Goal: Communication & Community: Ask a question

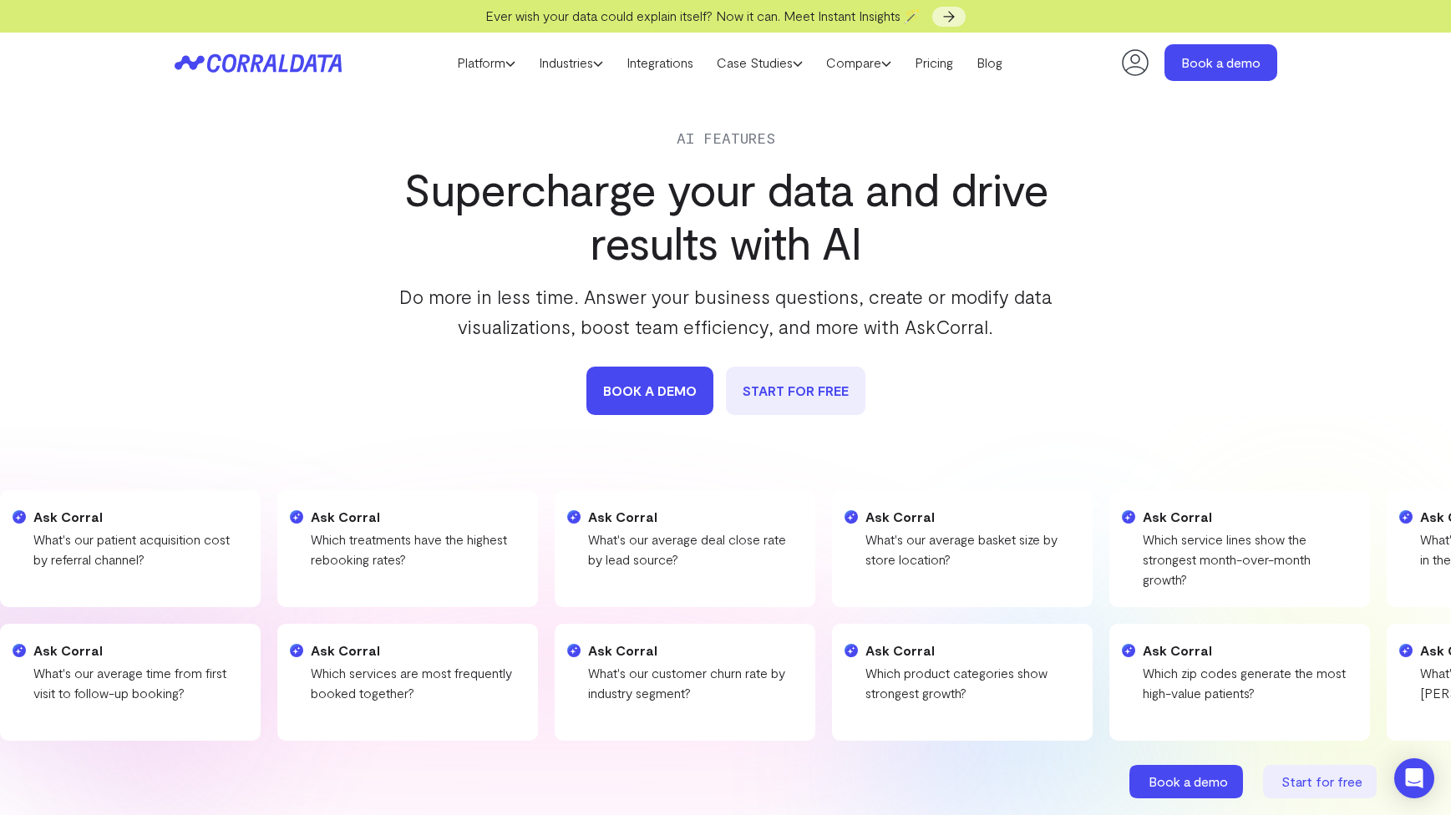
scroll to position [128, 0]
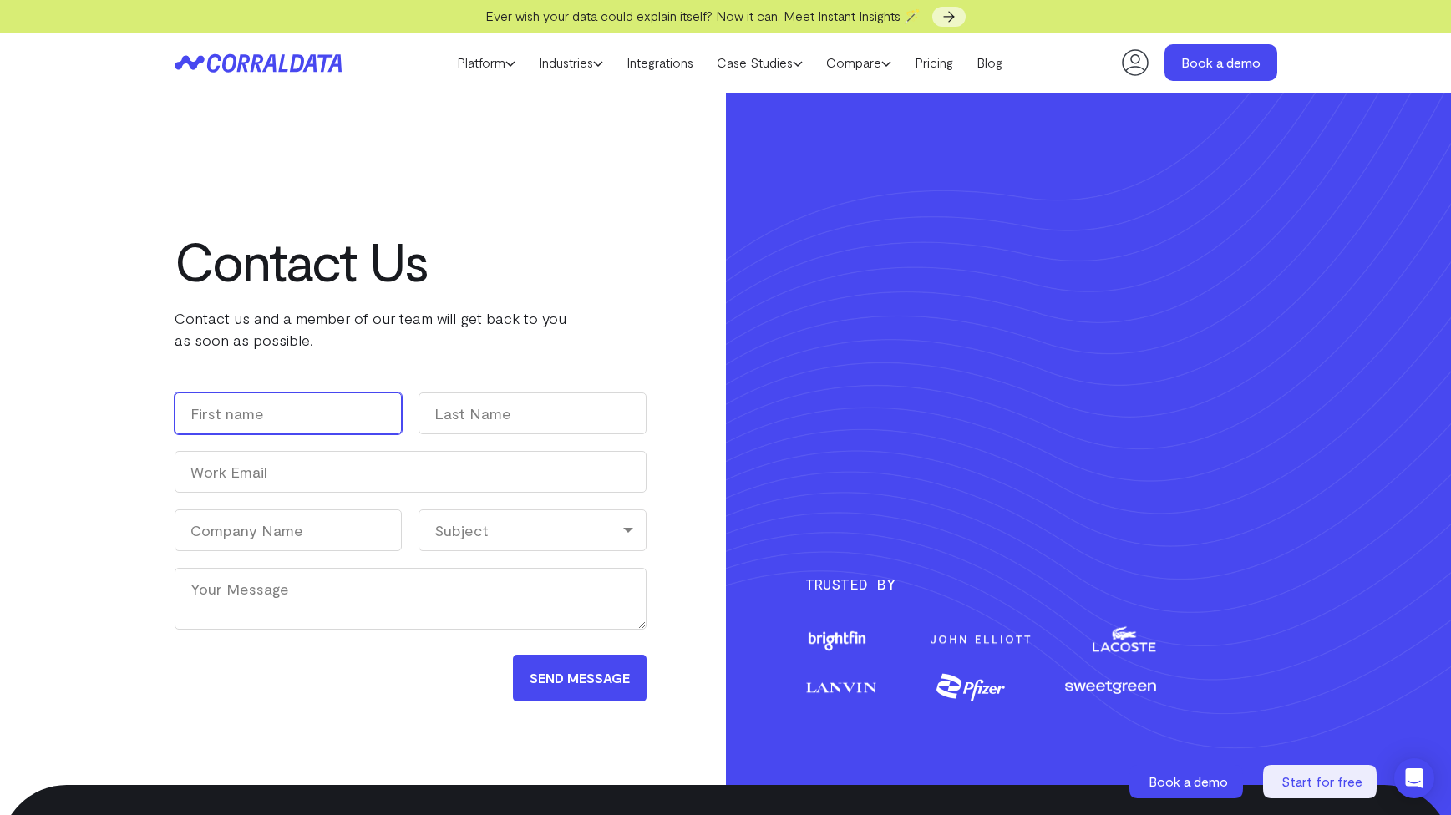
scroll to position [126, 0]
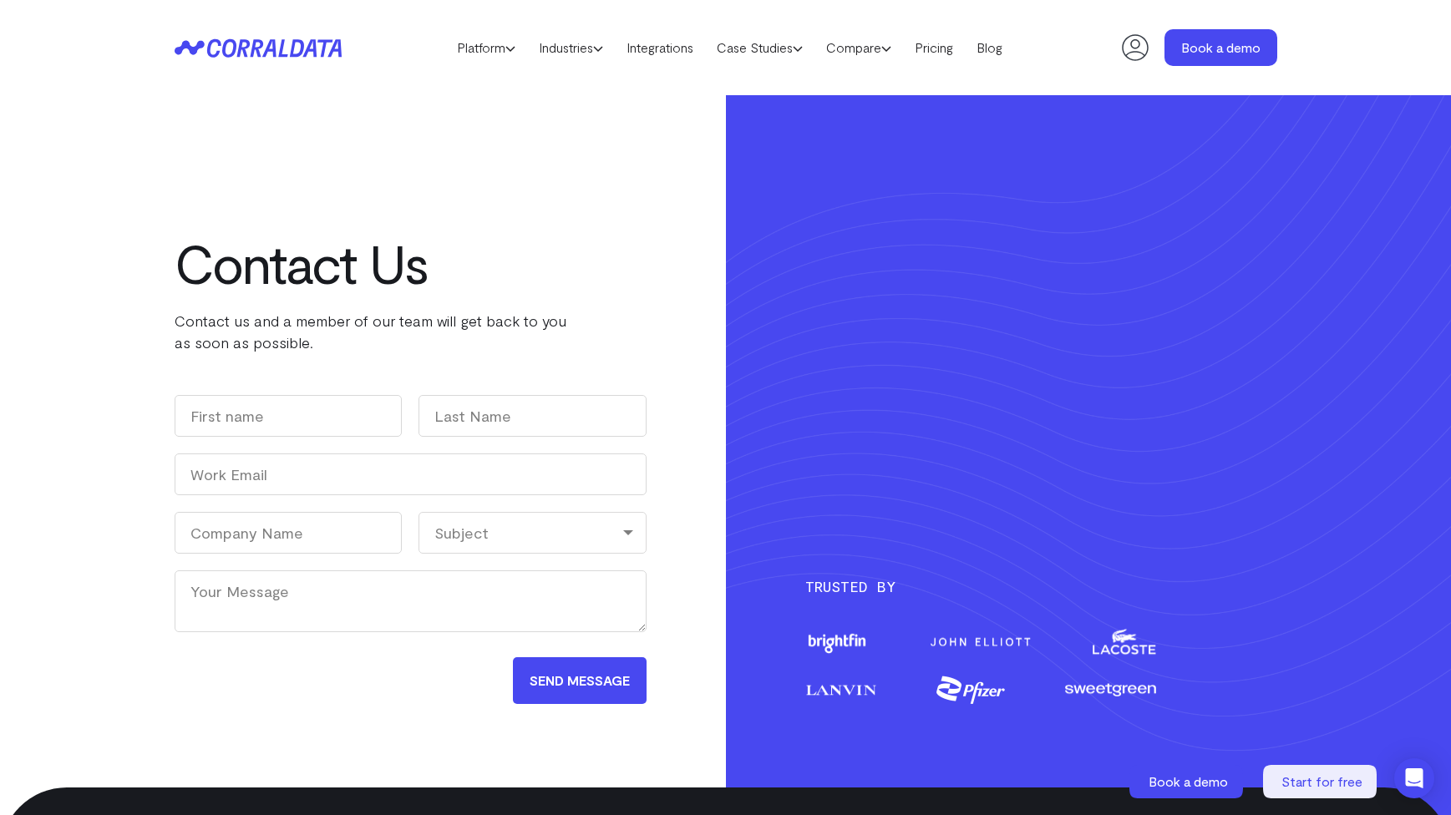
scroll to position [38, 0]
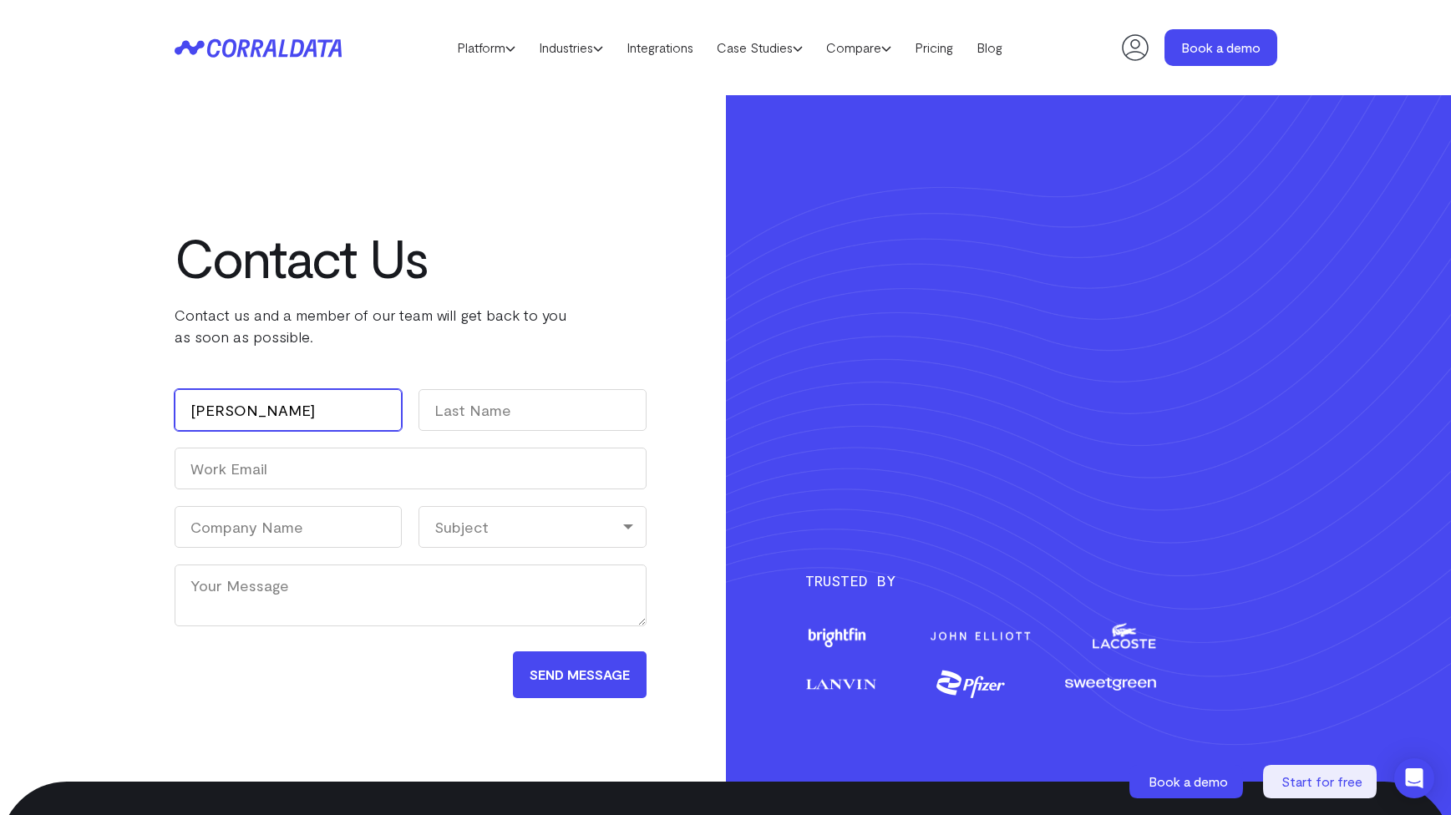
type input "[PERSON_NAME]"
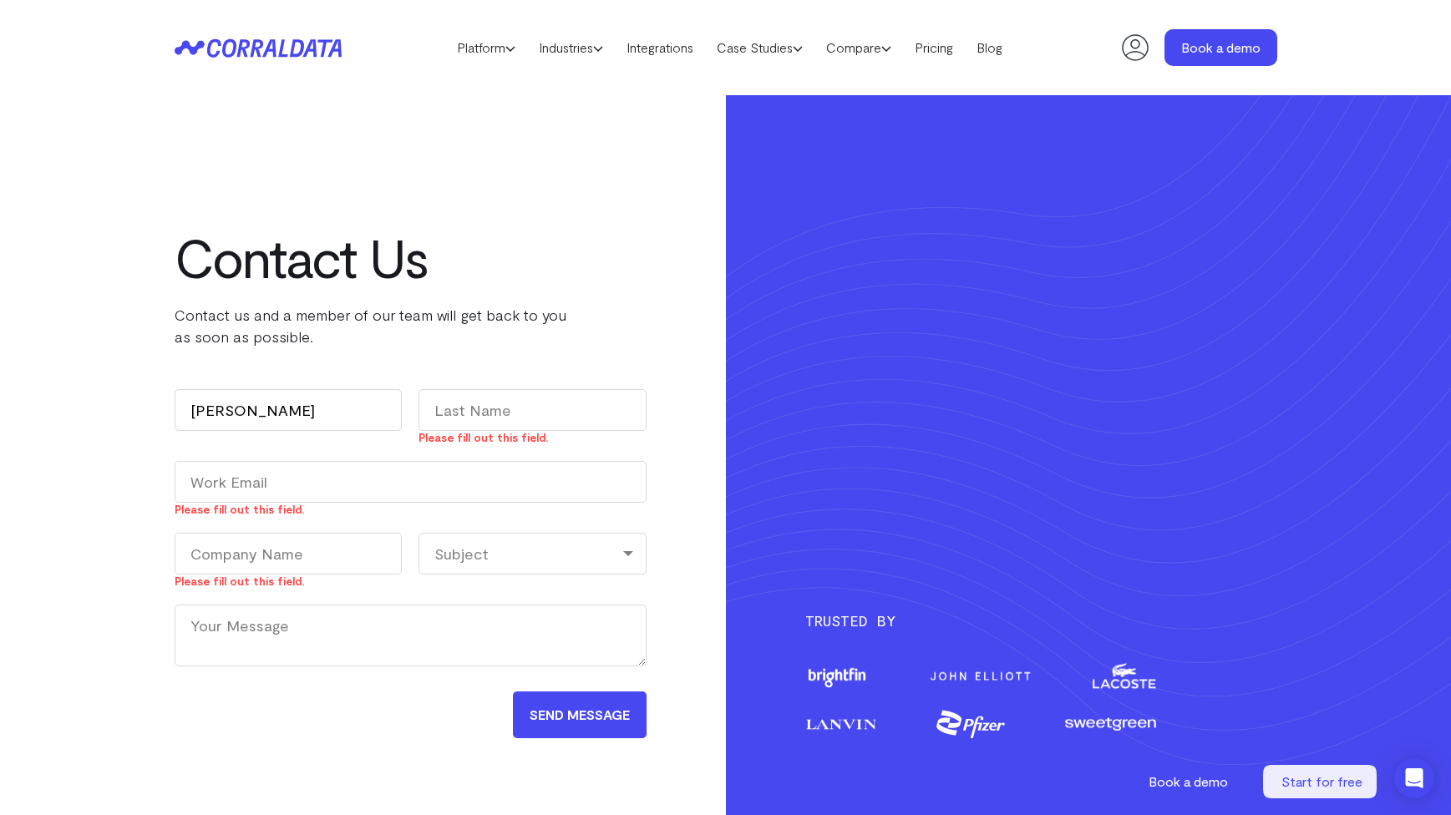
scroll to position [21, 0]
click at [541, 389] on input "Last" at bounding box center [532, 410] width 228 height 42
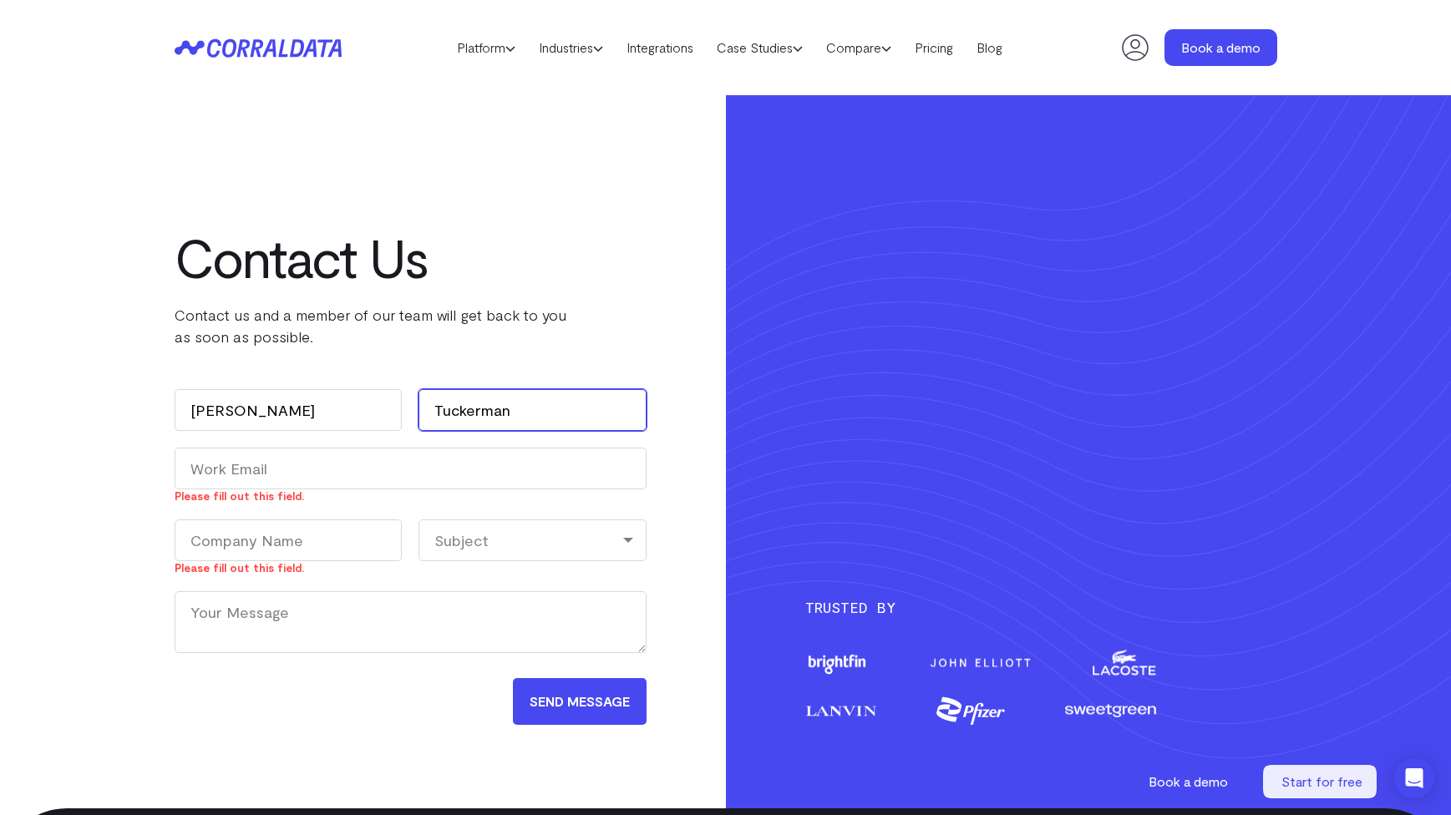
type input "Tuckerman"
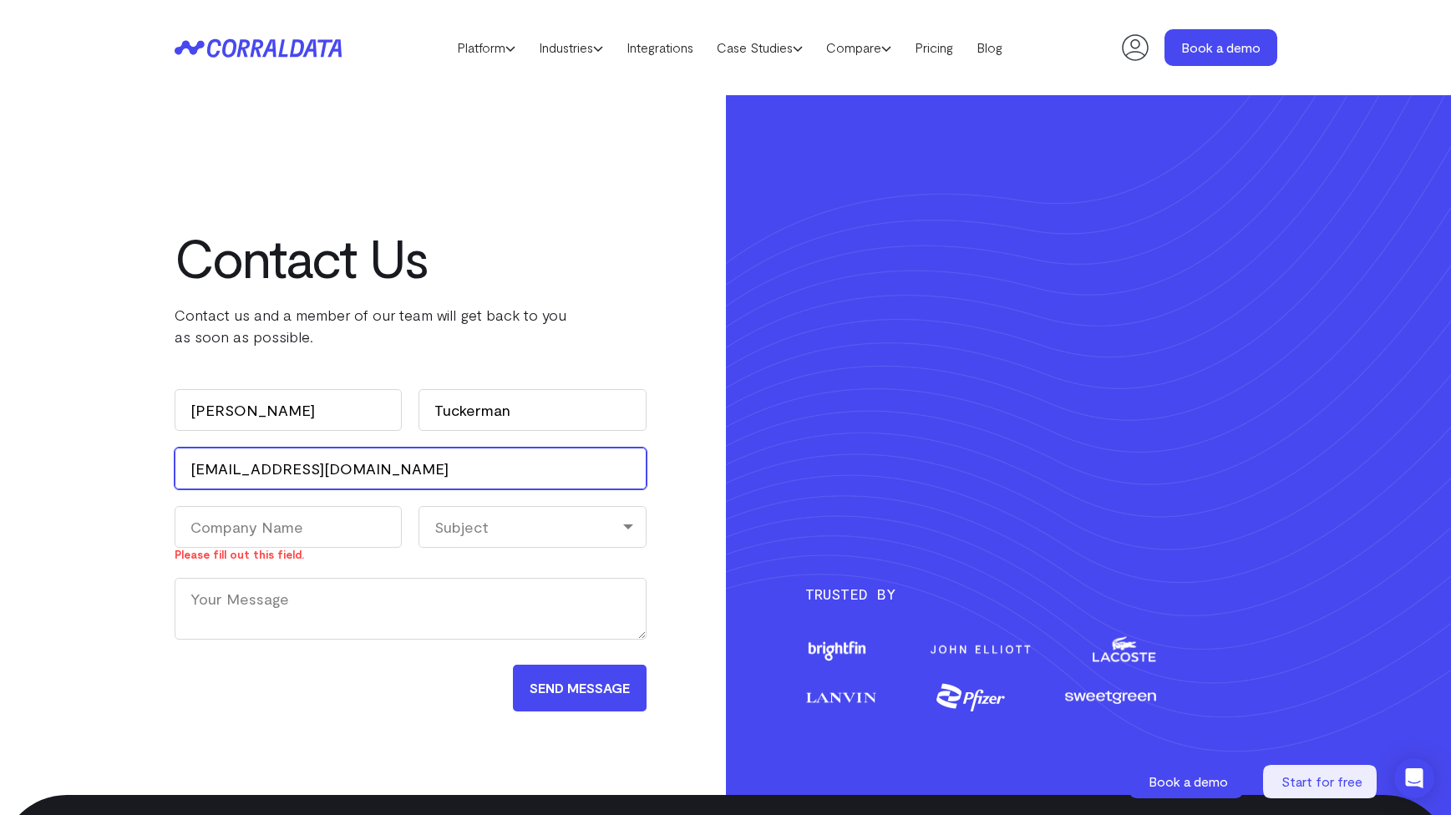
type input "[EMAIL_ADDRESS][DOMAIN_NAME]"
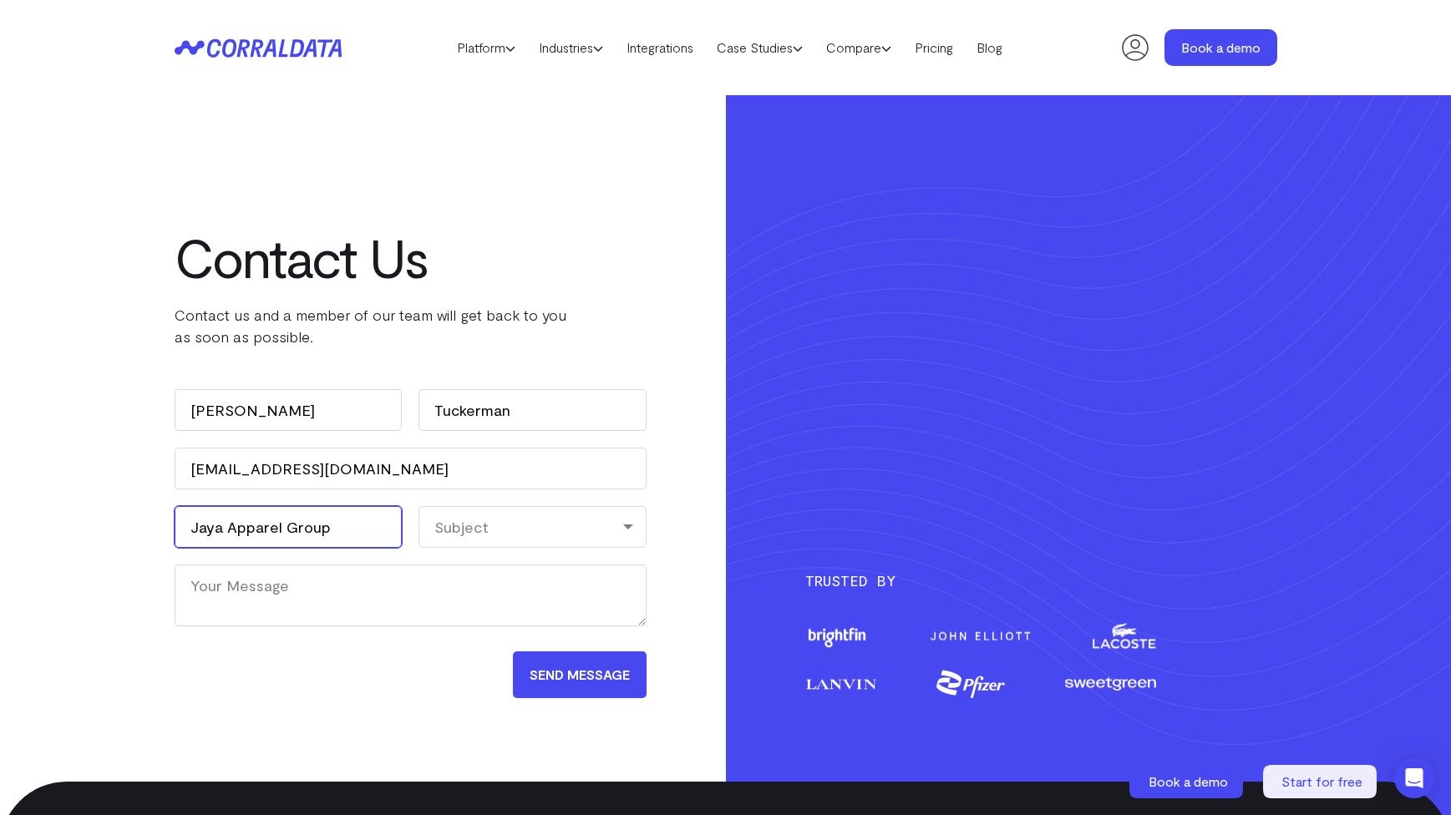
type input "Jaya Apparel Group"
click at [555, 516] on div "Subject" at bounding box center [532, 527] width 228 height 42
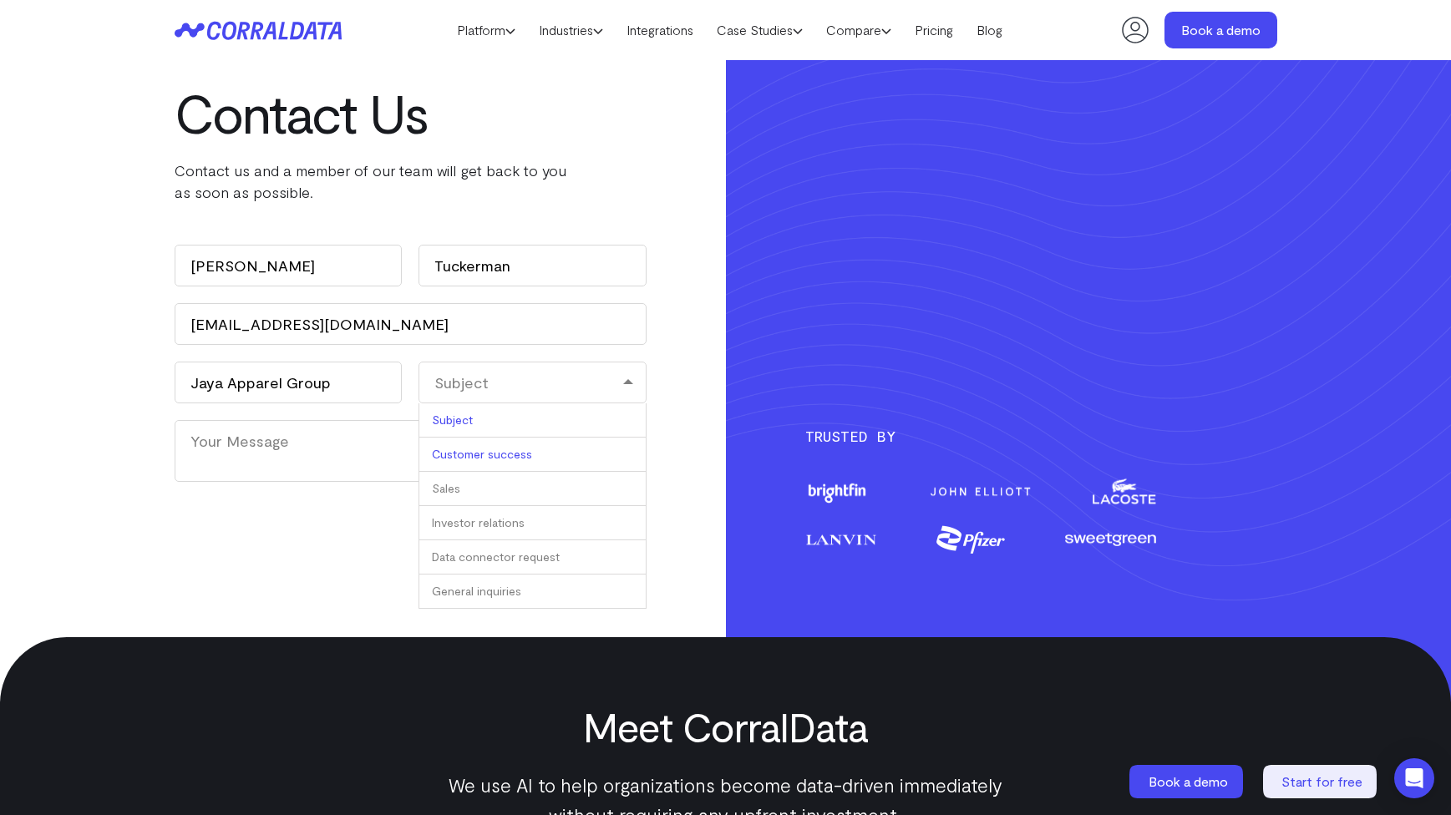
scroll to position [151, 0]
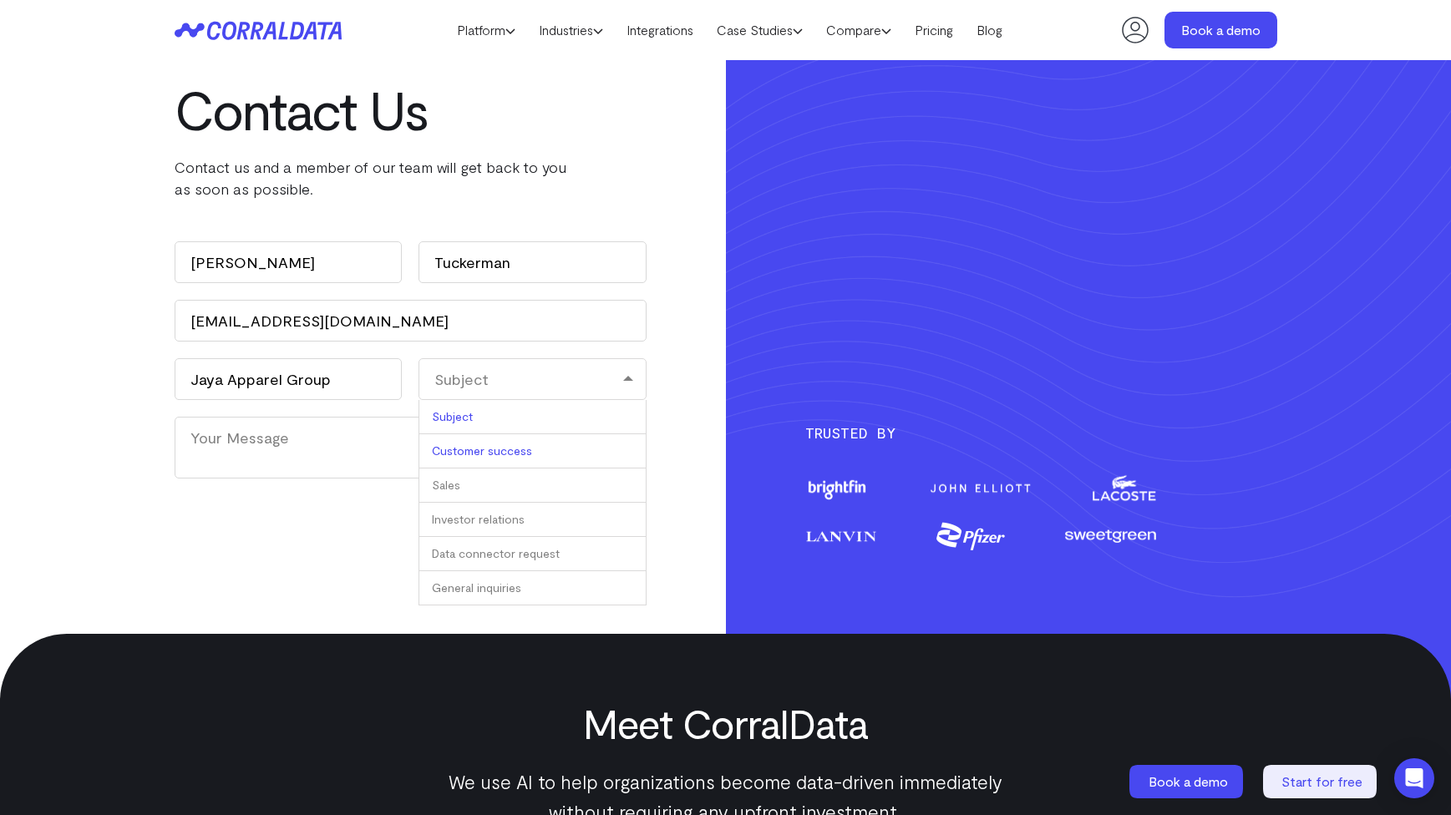
click at [539, 463] on li "Customer success" at bounding box center [532, 451] width 228 height 34
select select "Customer success"
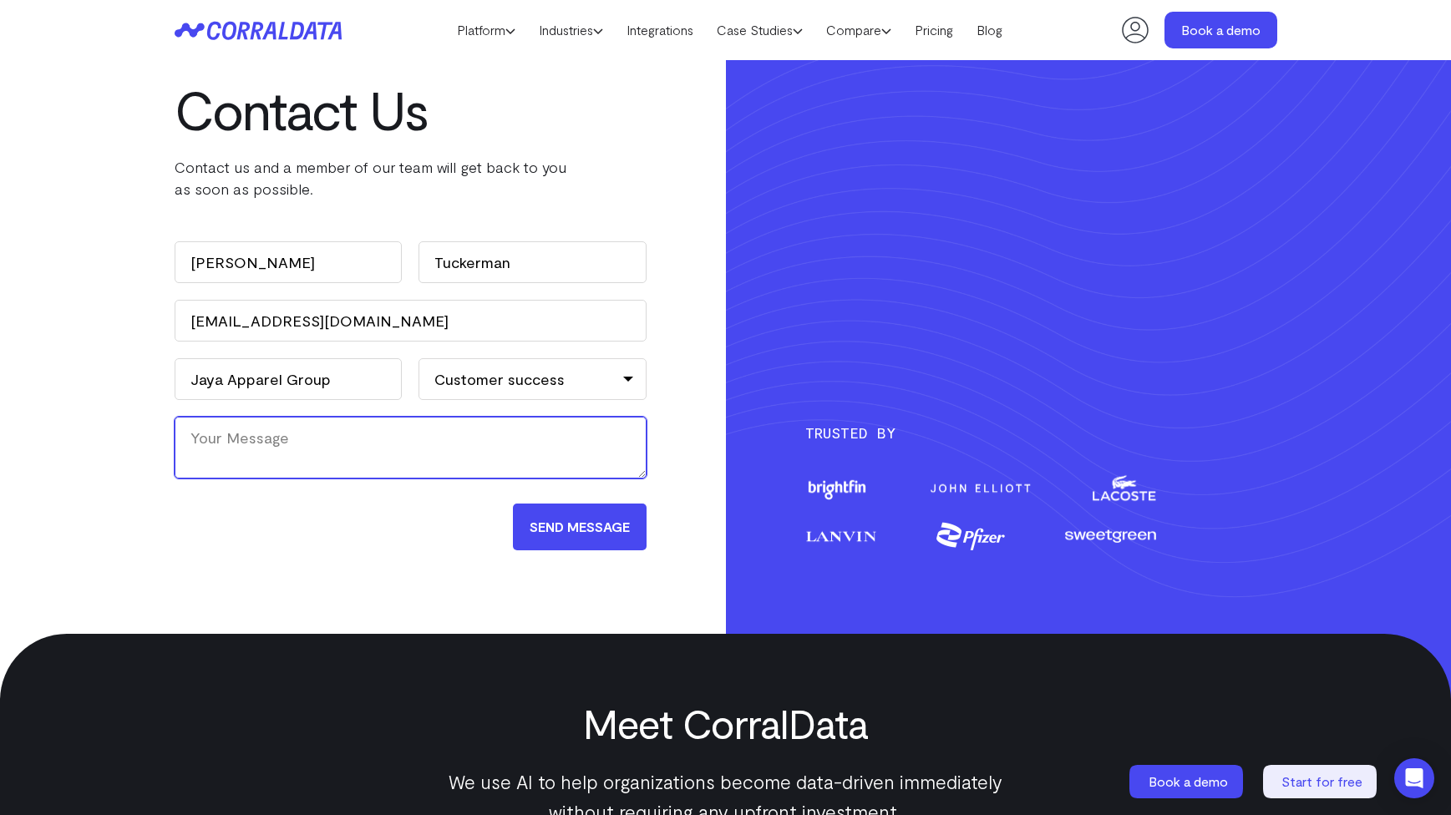
click at [531, 462] on textarea "Your Message" at bounding box center [411, 448] width 472 height 62
paste textarea "[EMAIL_ADDRESS][DOMAIN_NAME]"
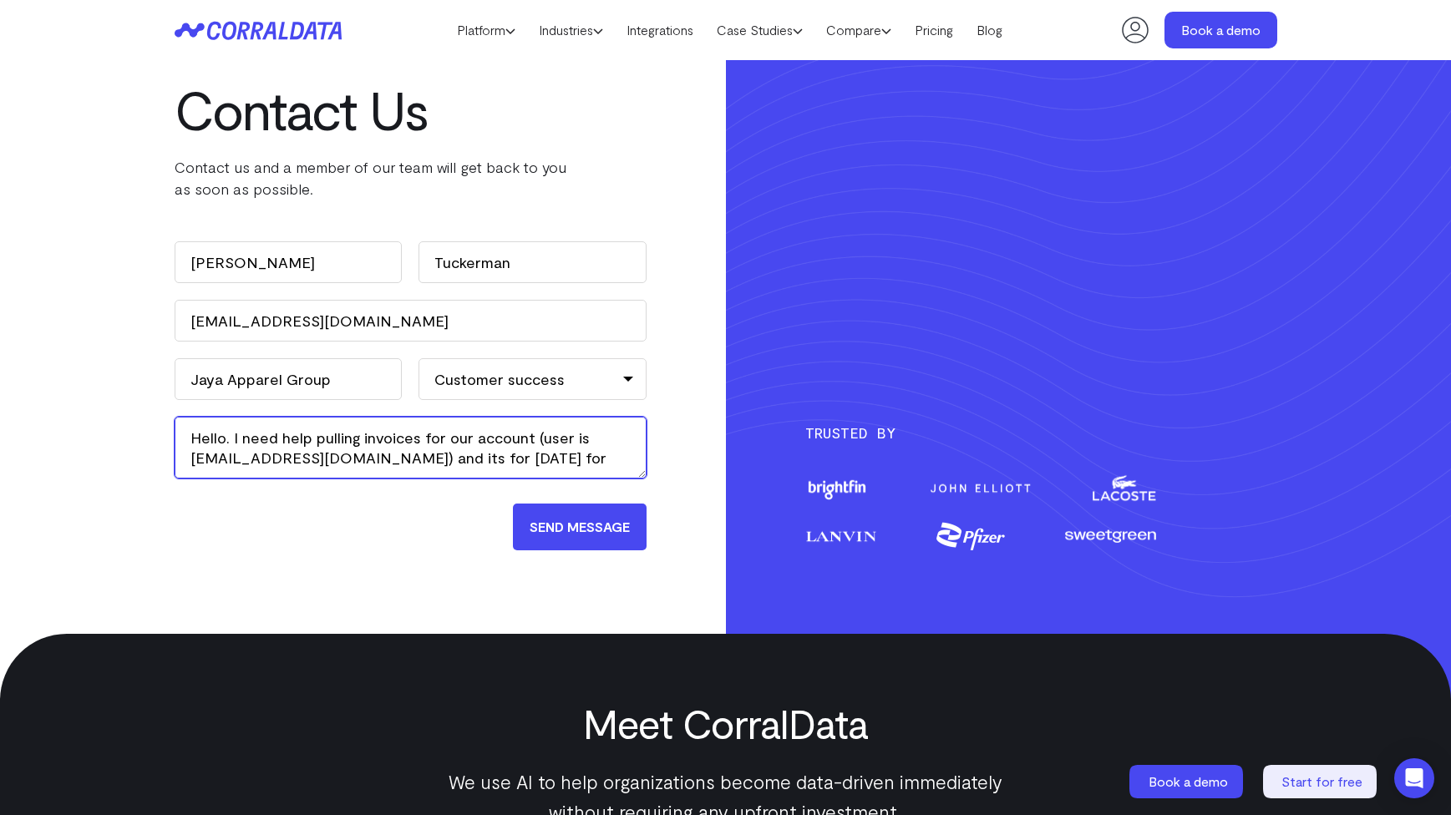
paste textarea "9/20. $3500"
type textarea "Hello. I need help pulling invoices for our account (user is [EMAIL_ADDRESS][DO…"
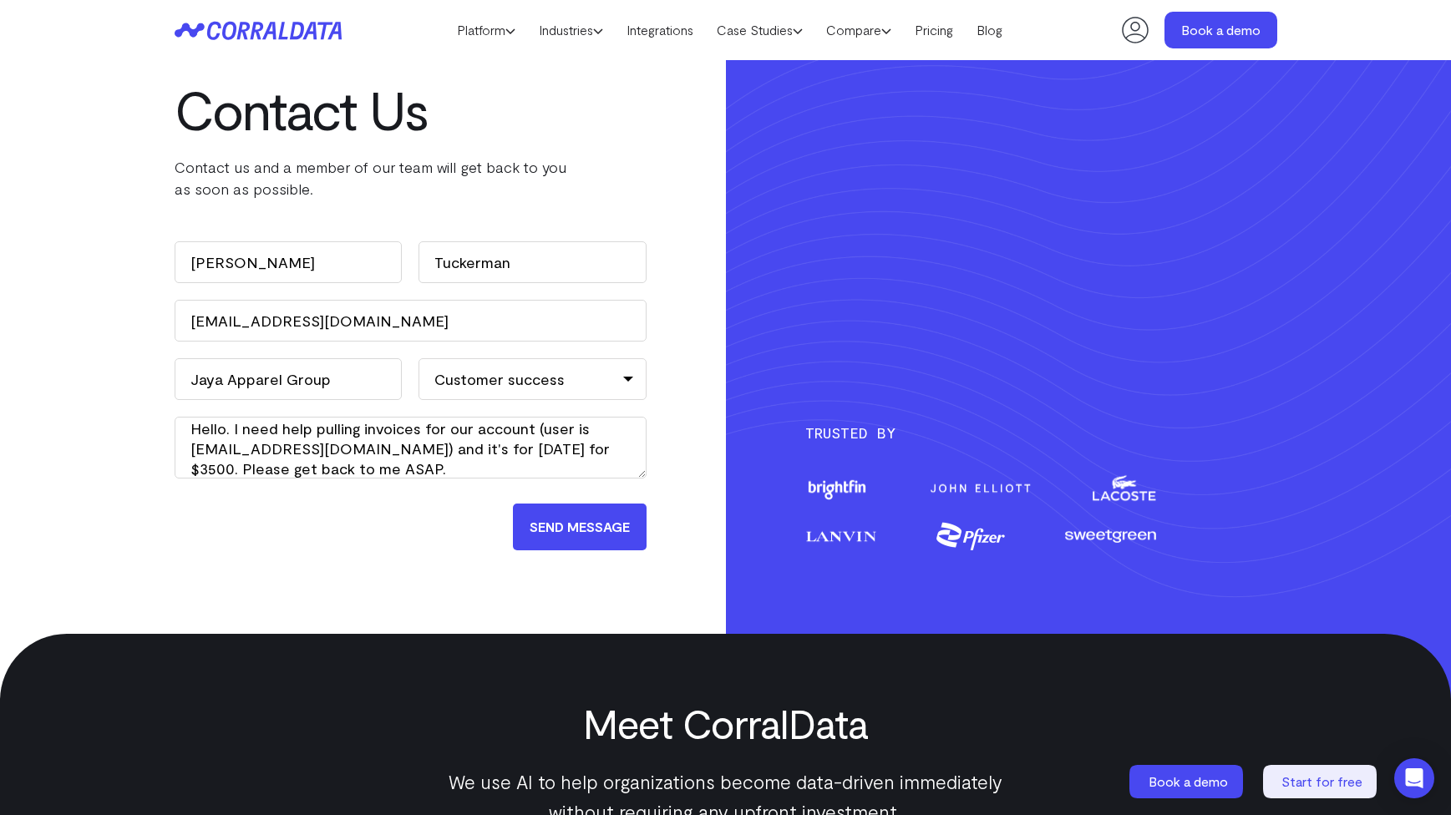
click at [565, 535] on input "Send Message" at bounding box center [580, 527] width 134 height 47
